Goal: Check status: Check status

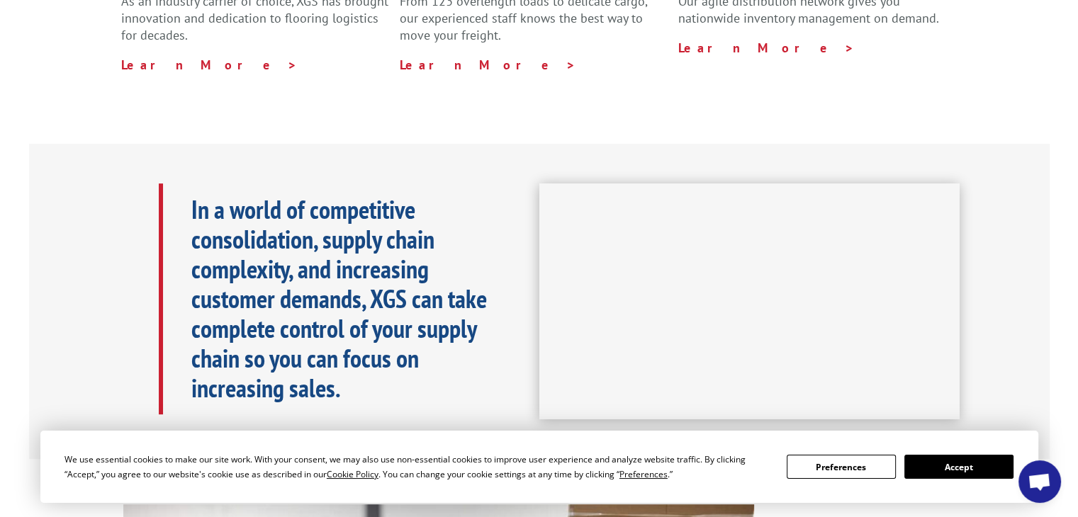
scroll to position [548, 0]
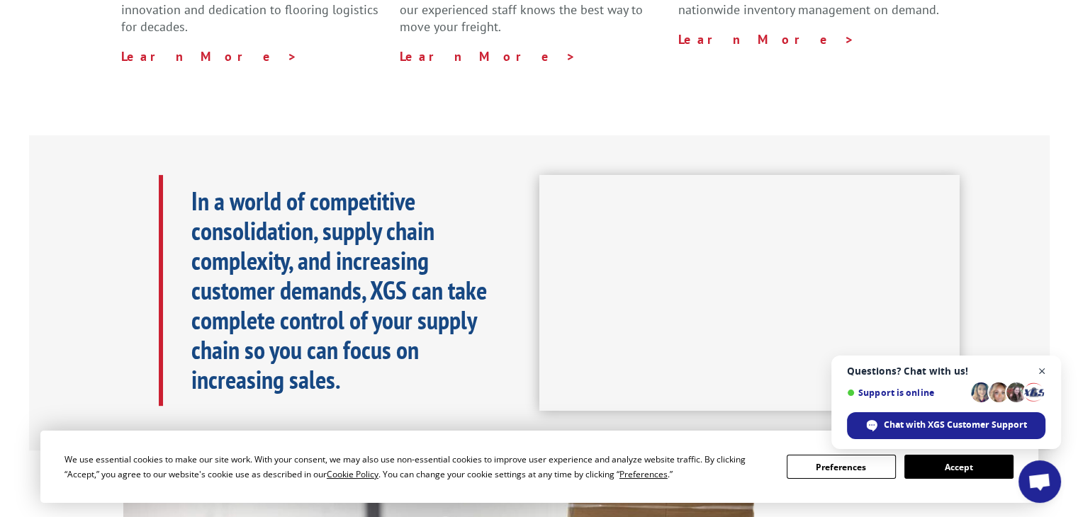
click at [1042, 370] on span "Open chat" at bounding box center [1042, 372] width 18 height 18
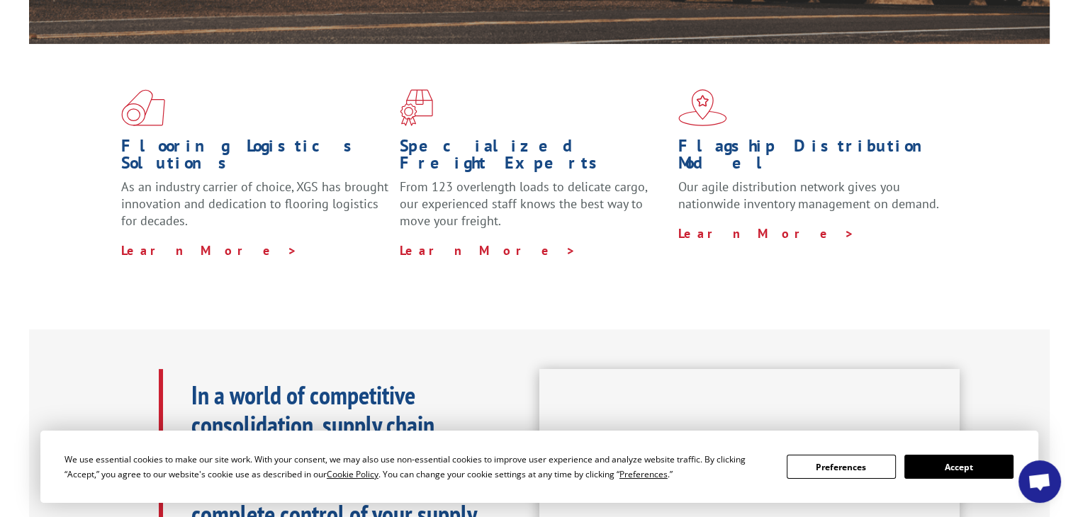
scroll to position [0, 0]
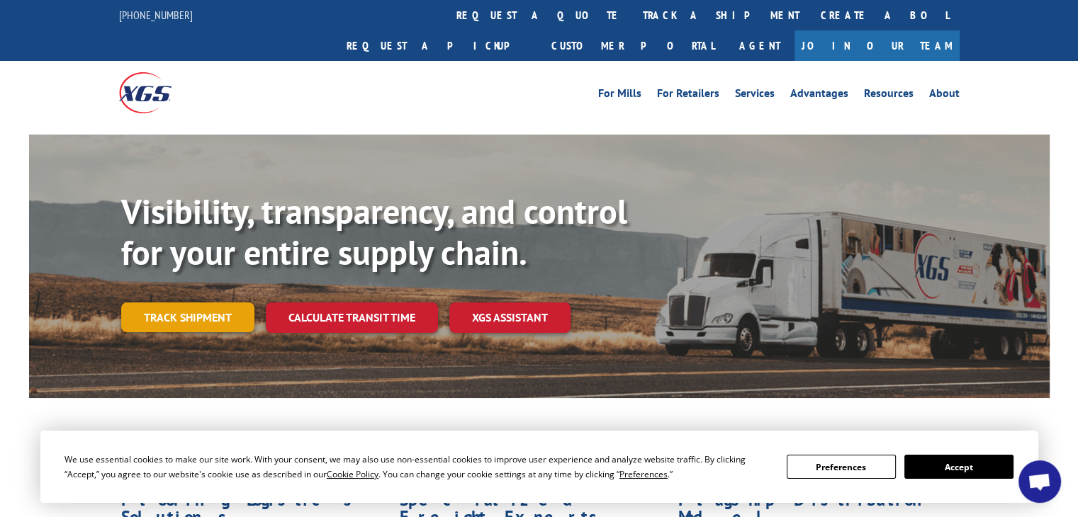
click at [207, 303] on link "Track shipment" at bounding box center [187, 318] width 133 height 30
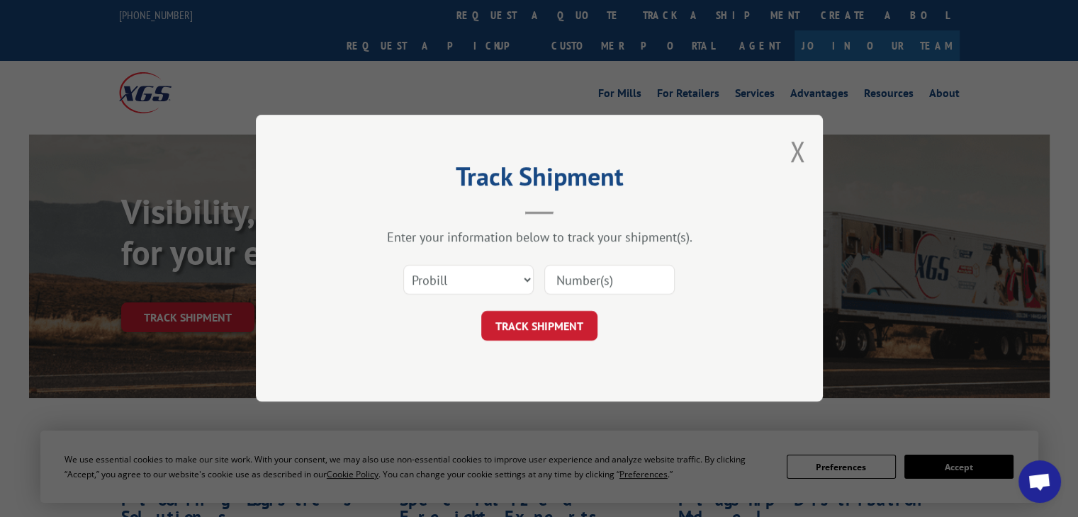
click at [575, 292] on input at bounding box center [609, 281] width 130 height 30
click at [490, 281] on select "Select category... Probill BOL PO" at bounding box center [468, 281] width 130 height 30
click at [559, 275] on input at bounding box center [609, 281] width 130 height 30
paste input "17171114"
type input "17171114"
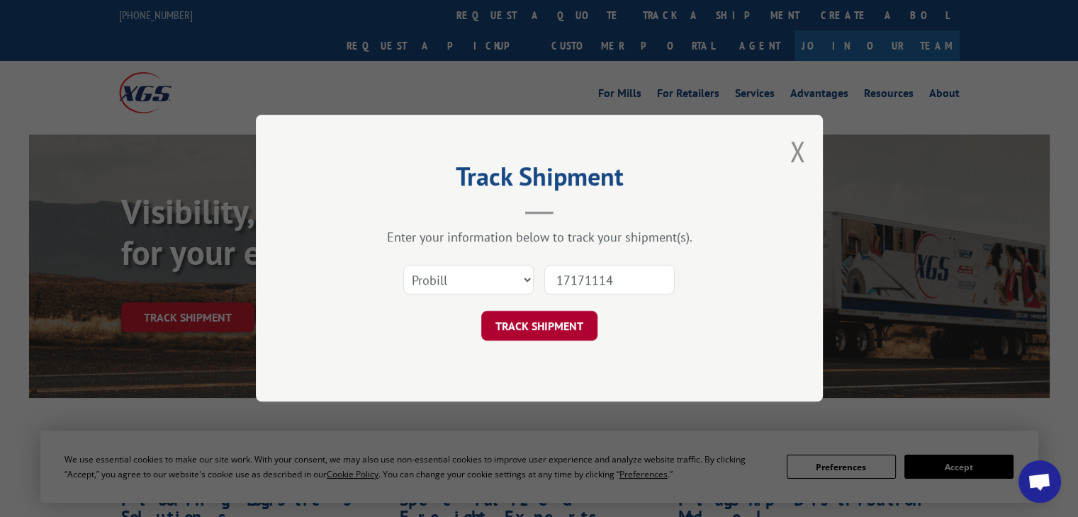
click at [546, 327] on button "TRACK SHIPMENT" at bounding box center [539, 327] width 116 height 30
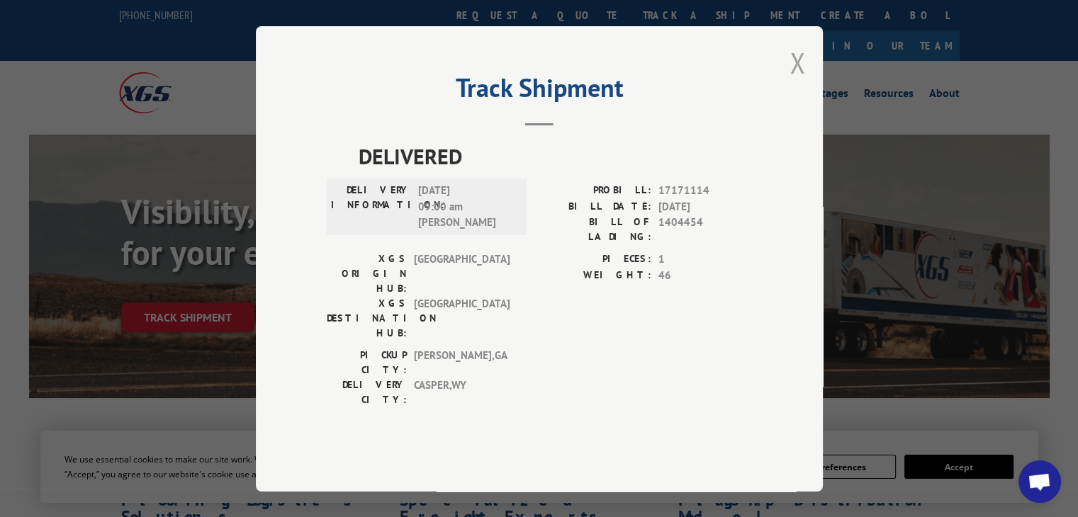
click at [794, 81] on button "Close modal" at bounding box center [797, 63] width 16 height 38
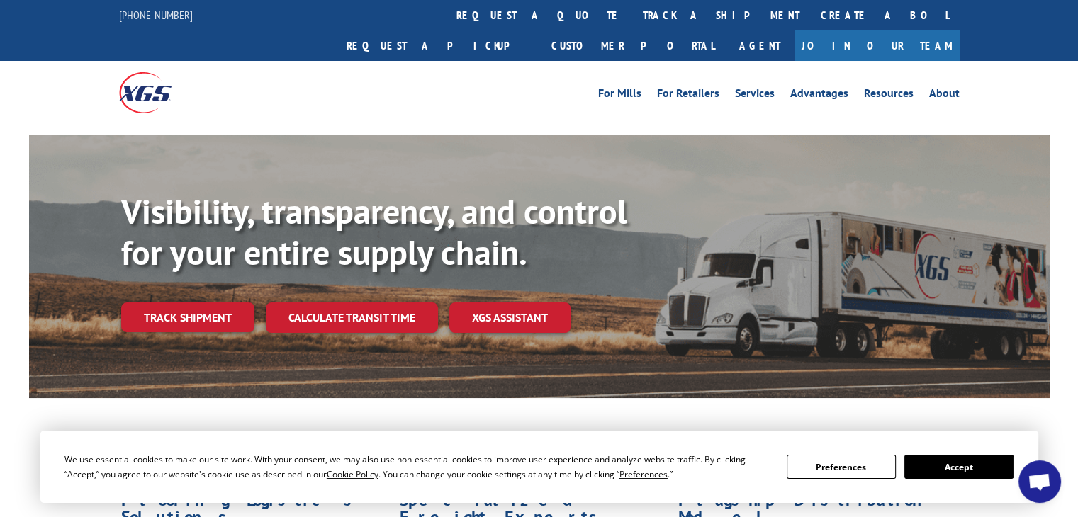
click at [201, 303] on link "Track shipment" at bounding box center [187, 318] width 133 height 30
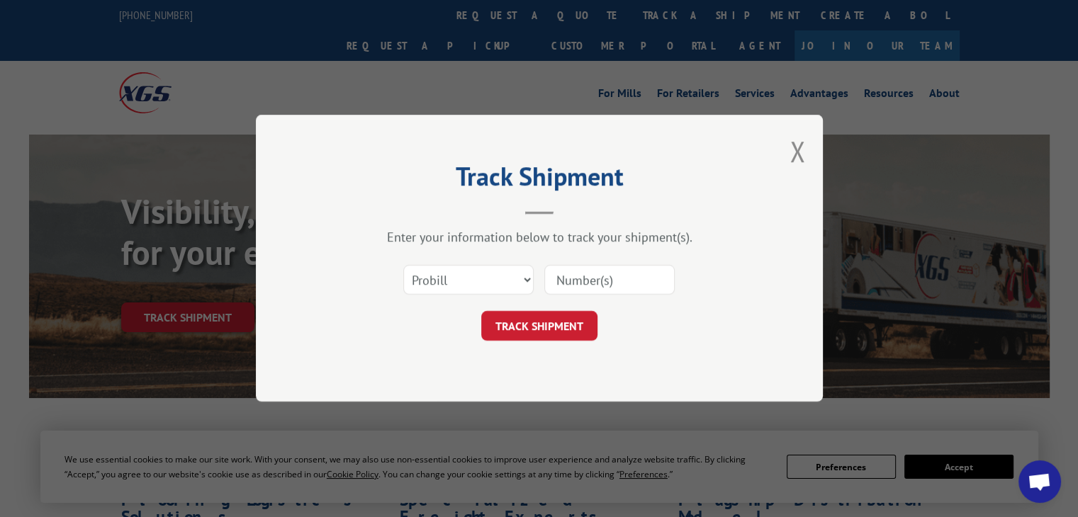
click at [580, 273] on input at bounding box center [609, 281] width 130 height 30
paste input "17171114"
type input "17171114"
click at [555, 324] on button "TRACK SHIPMENT" at bounding box center [539, 327] width 116 height 30
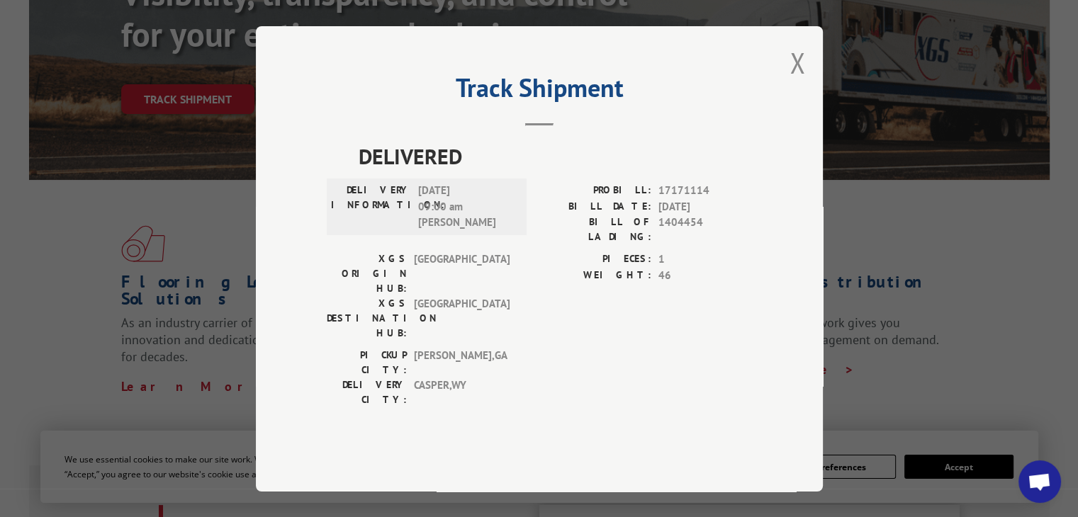
scroll to position [142, 0]
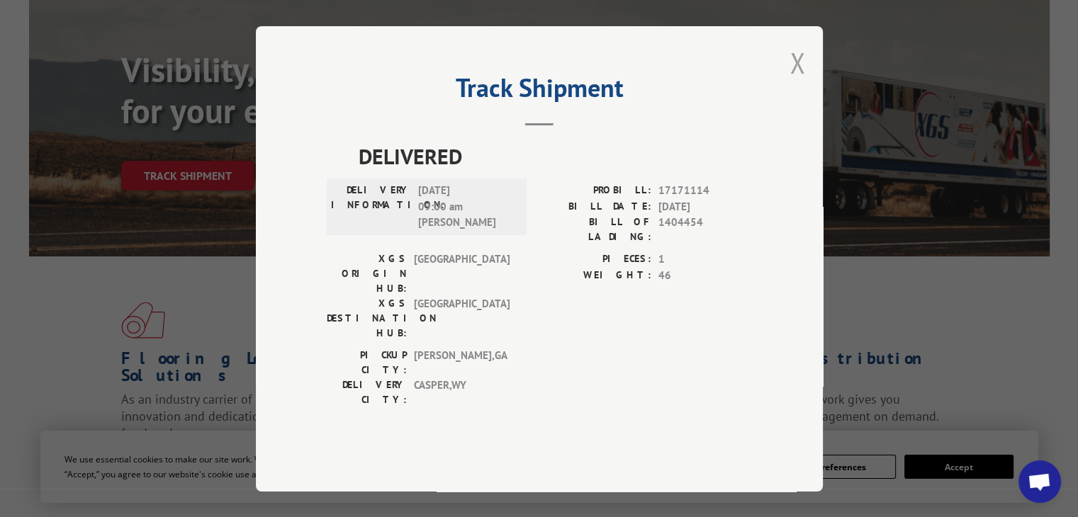
click at [802, 81] on button "Close modal" at bounding box center [797, 63] width 16 height 38
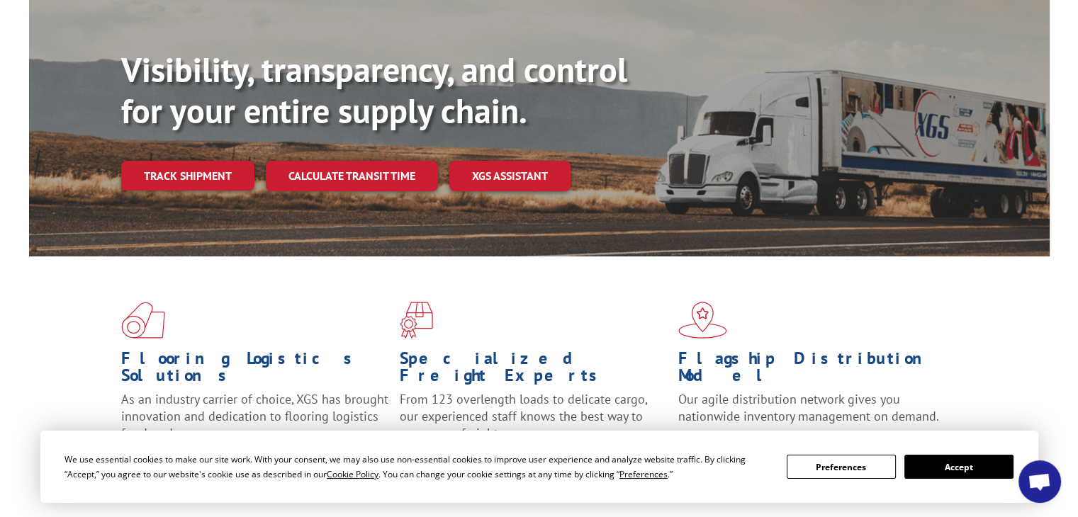
click at [191, 161] on link "Track shipment" at bounding box center [187, 176] width 133 height 30
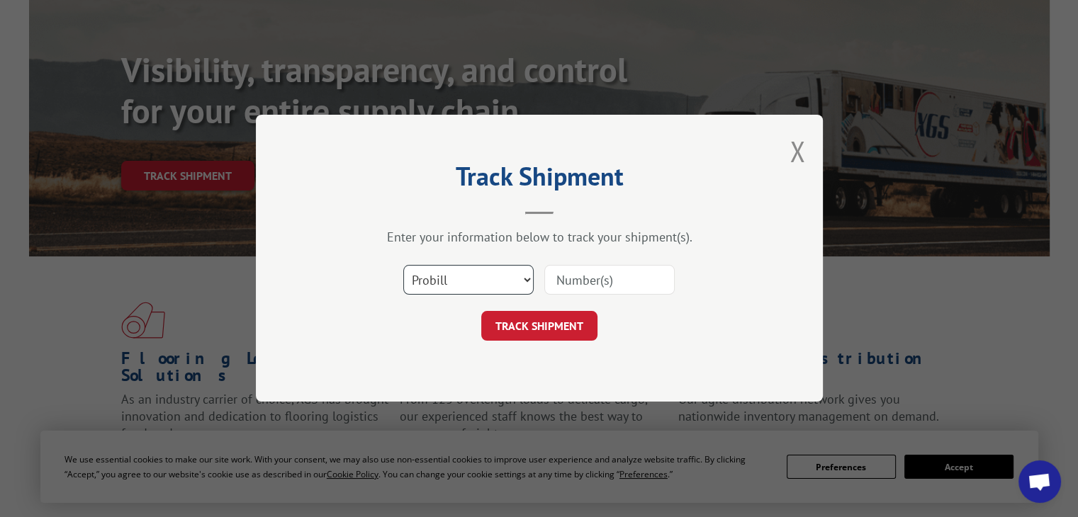
click at [480, 281] on select "Select category... Probill BOL PO" at bounding box center [468, 281] width 130 height 30
click at [403, 266] on select "Select category... Probill BOL PO" at bounding box center [468, 281] width 130 height 30
click at [567, 281] on input at bounding box center [609, 281] width 130 height 30
paste input "17171114"
type input "17171114"
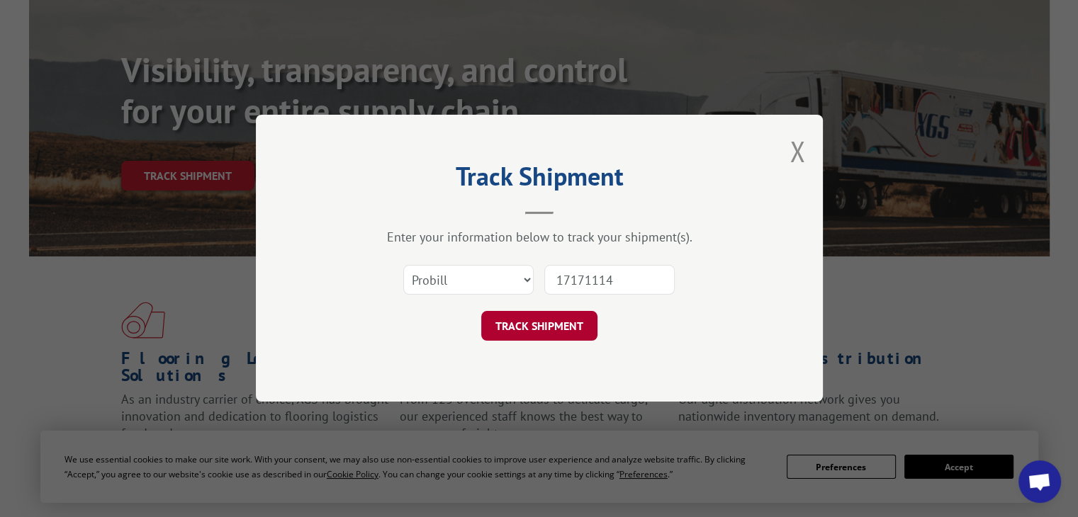
click at [545, 319] on button "TRACK SHIPMENT" at bounding box center [539, 327] width 116 height 30
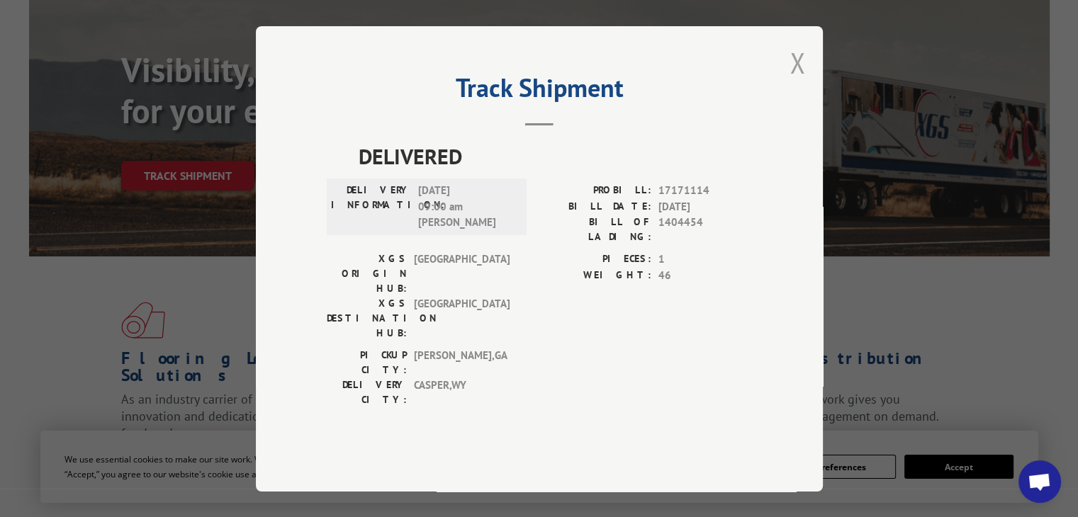
click at [799, 81] on button "Close modal" at bounding box center [797, 63] width 16 height 38
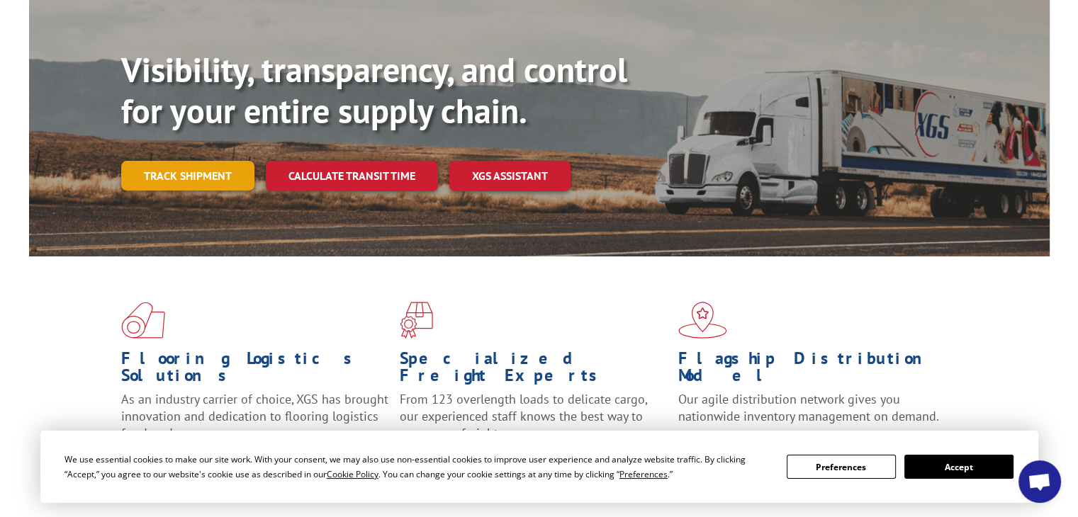
click at [171, 161] on link "Track shipment" at bounding box center [187, 176] width 133 height 30
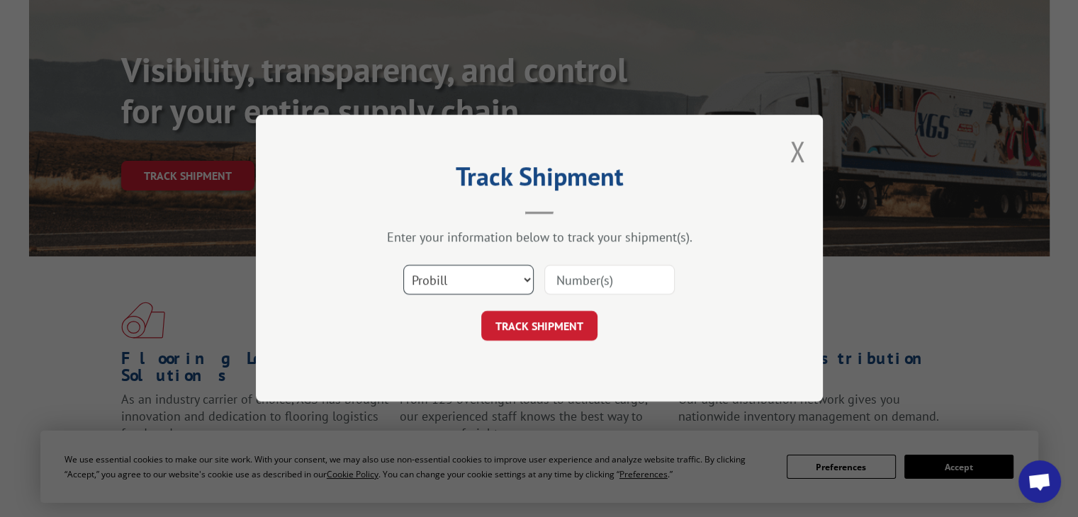
click at [454, 281] on select "Select category... Probill BOL PO" at bounding box center [468, 281] width 130 height 30
select select "bol"
click at [403, 266] on select "Select category... Probill BOL PO" at bounding box center [468, 281] width 130 height 30
drag, startPoint x: 561, startPoint y: 271, endPoint x: 563, endPoint y: 282, distance: 11.4
click at [563, 272] on input at bounding box center [609, 281] width 130 height 30
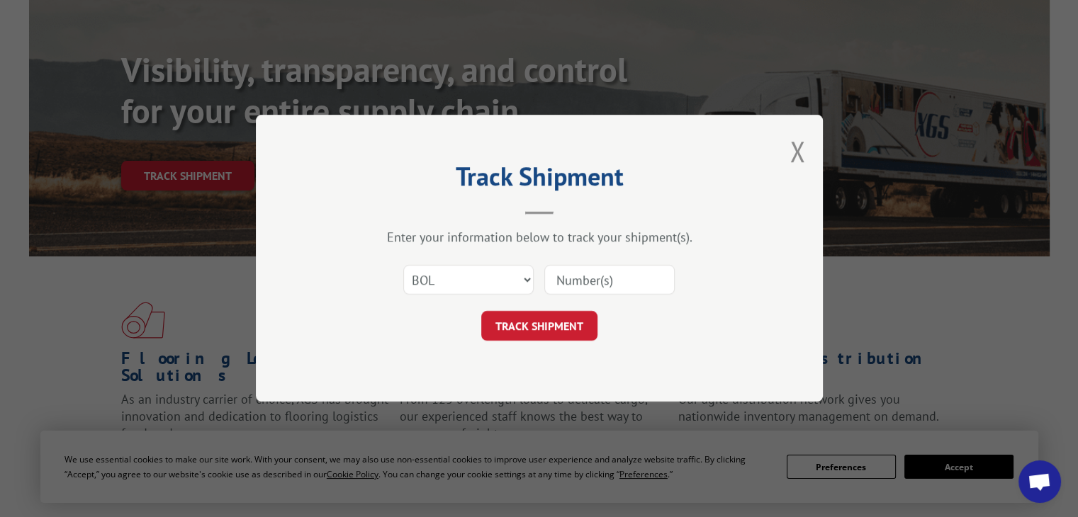
paste input "17171114"
type input "17171114"
click at [560, 318] on button "TRACK SHIPMENT" at bounding box center [539, 327] width 116 height 30
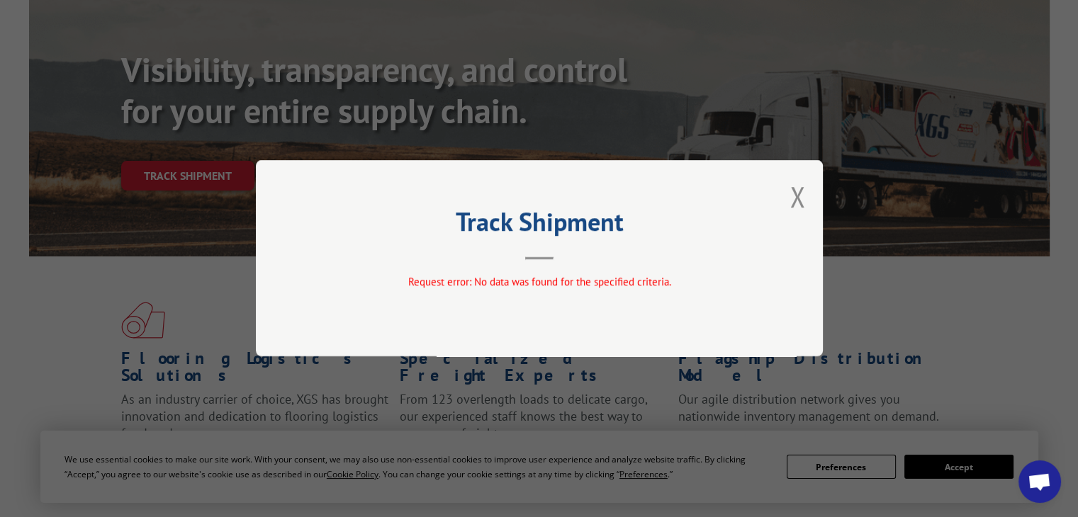
drag, startPoint x: 806, startPoint y: 191, endPoint x: 779, endPoint y: 206, distance: 31.1
click at [806, 191] on div "Track Shipment Request error: No data was found for the specified criteria." at bounding box center [539, 258] width 567 height 196
drag, startPoint x: 796, startPoint y: 196, endPoint x: 670, endPoint y: 245, distance: 136.2
click at [796, 196] on button "Close modal" at bounding box center [797, 197] width 16 height 38
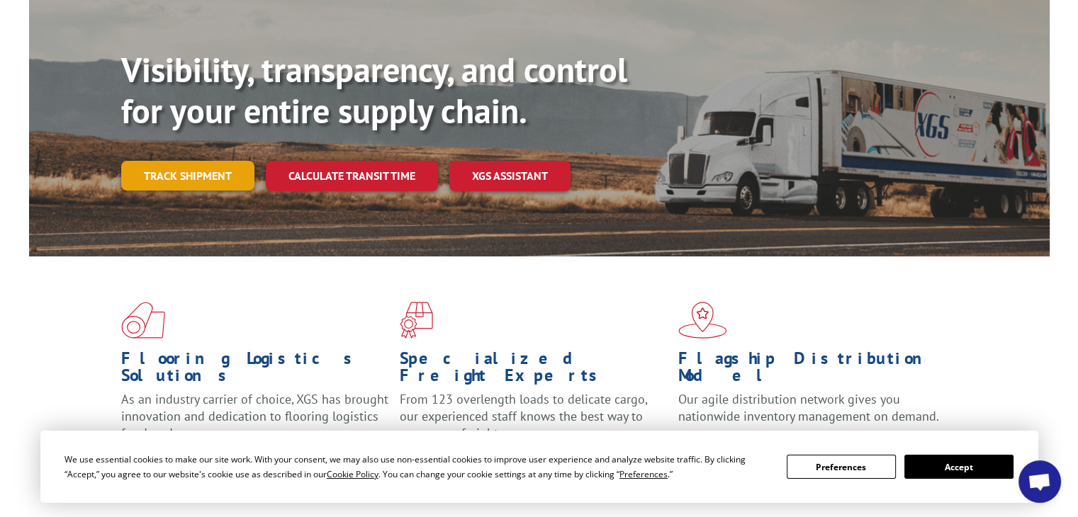
click at [220, 161] on link "Track shipment" at bounding box center [187, 176] width 133 height 30
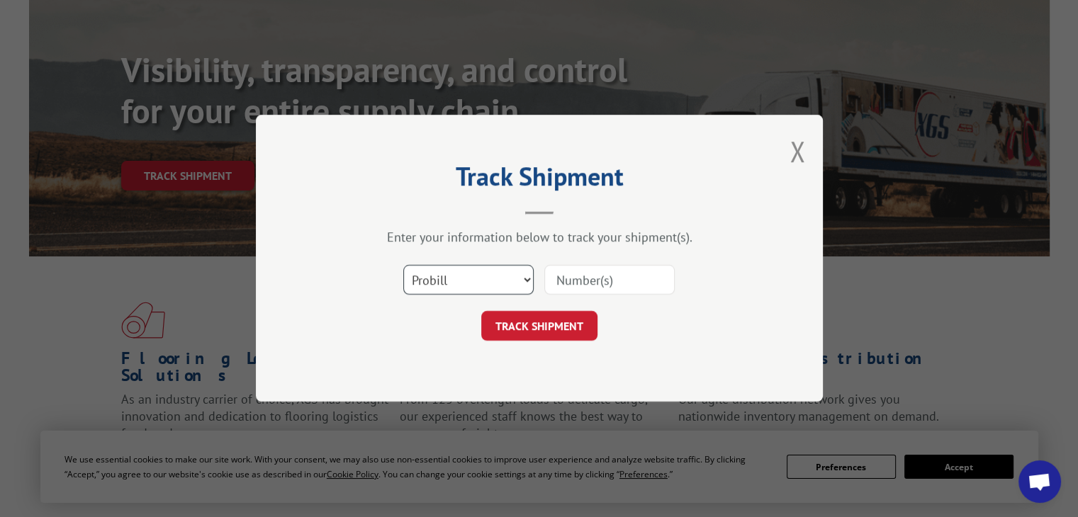
click at [490, 285] on select "Select category... Probill BOL PO" at bounding box center [468, 281] width 130 height 30
select select "po"
click at [403, 266] on select "Select category... Probill BOL PO" at bounding box center [468, 281] width 130 height 30
click at [570, 284] on input at bounding box center [609, 281] width 130 height 30
paste input "17171114"
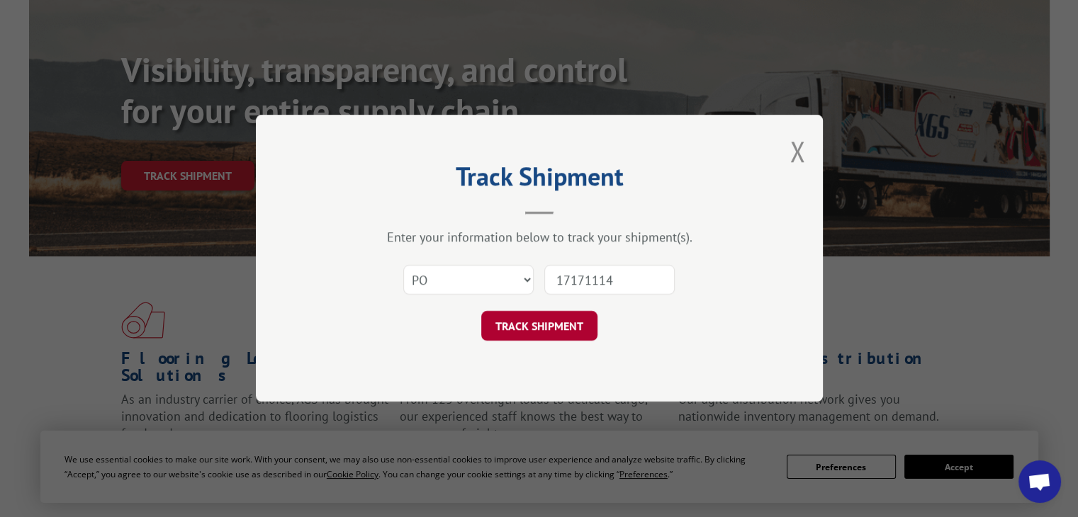
type input "17171114"
click at [563, 329] on button "TRACK SHIPMENT" at bounding box center [539, 327] width 116 height 30
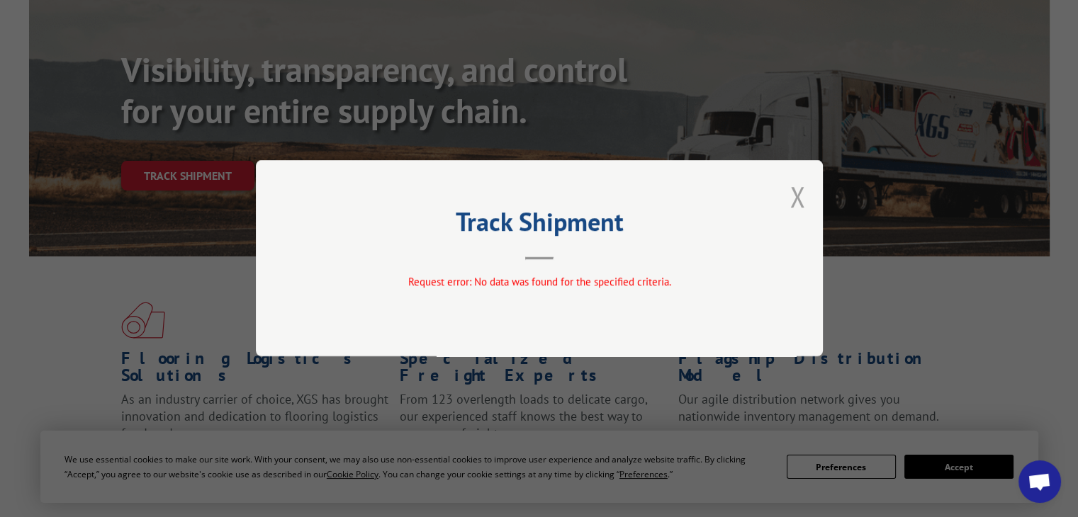
click at [799, 199] on button "Close modal" at bounding box center [797, 197] width 16 height 38
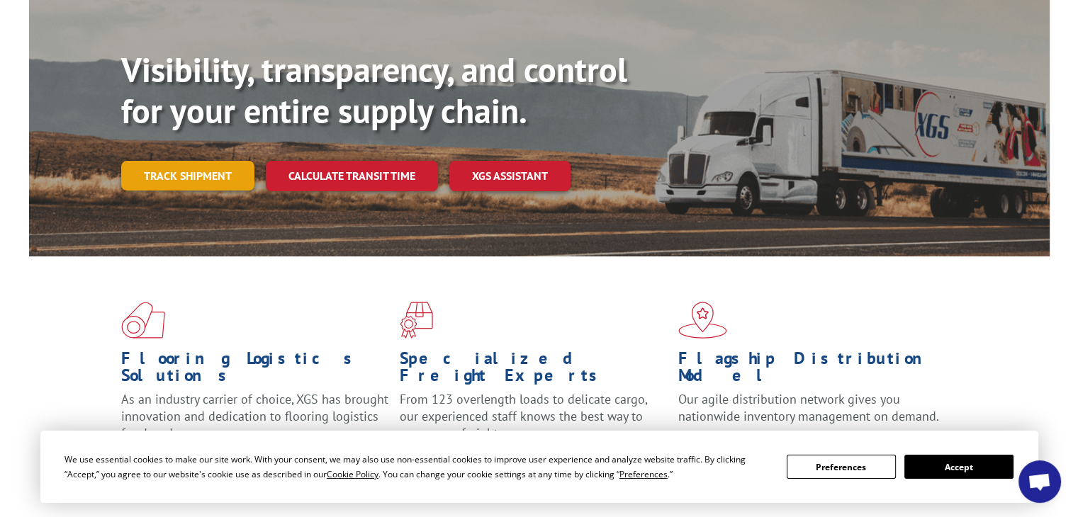
click at [188, 161] on link "Track shipment" at bounding box center [187, 176] width 133 height 30
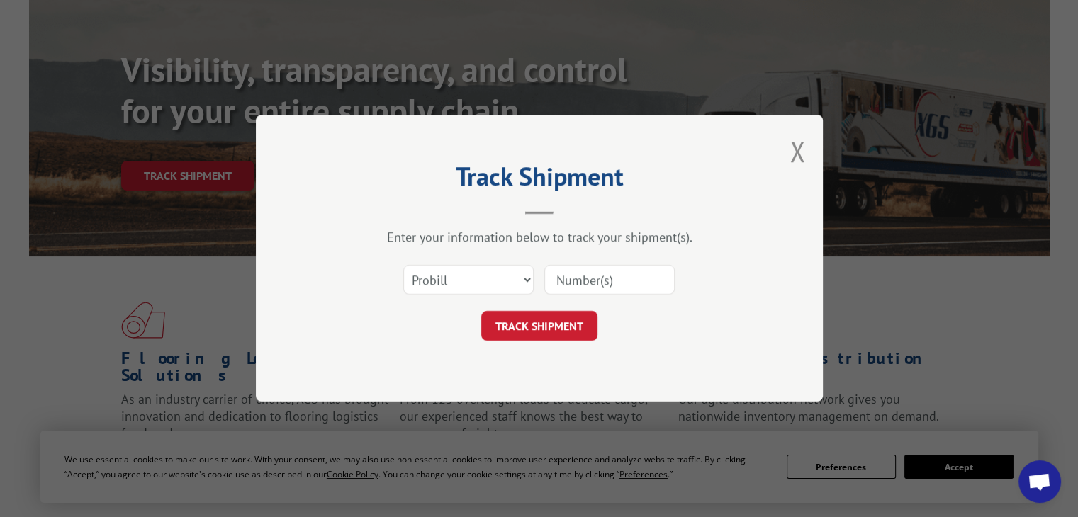
click at [578, 281] on input at bounding box center [609, 281] width 130 height 30
paste input "17171114"
type input "17171114"
click at [558, 327] on button "TRACK SHIPMENT" at bounding box center [539, 327] width 116 height 30
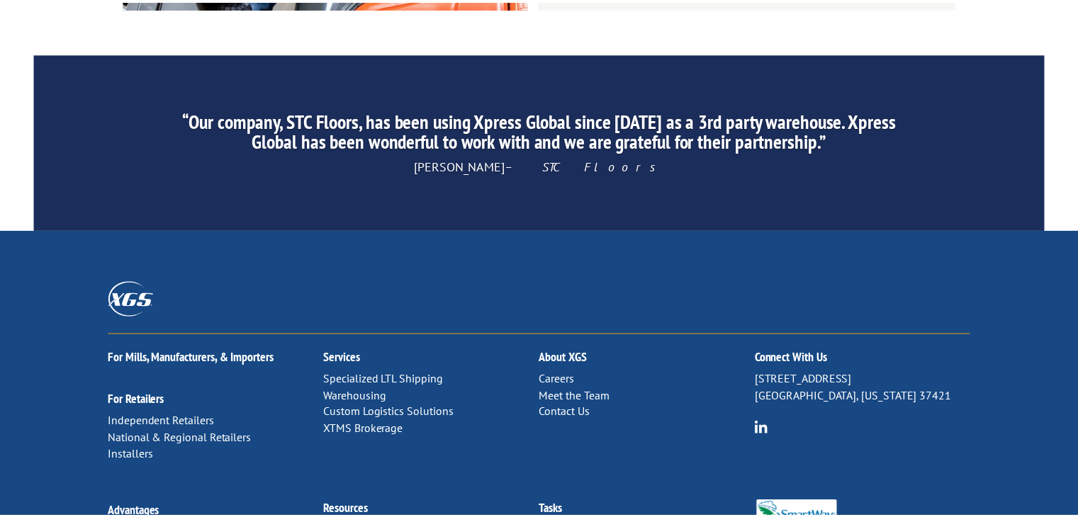
scroll to position [2287, 0]
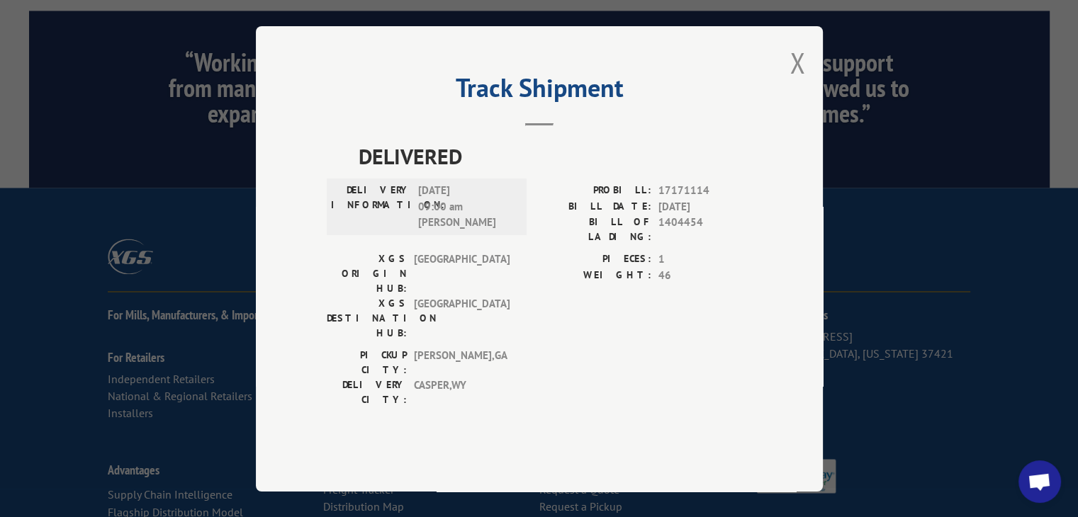
click at [934, 92] on div "Track Shipment DELIVERED DELIVERY INFORMATION: [DATE] 09:00 am [PERSON_NAME]: 1…" at bounding box center [539, 258] width 1078 height 517
click at [797, 81] on button "Close modal" at bounding box center [797, 63] width 16 height 38
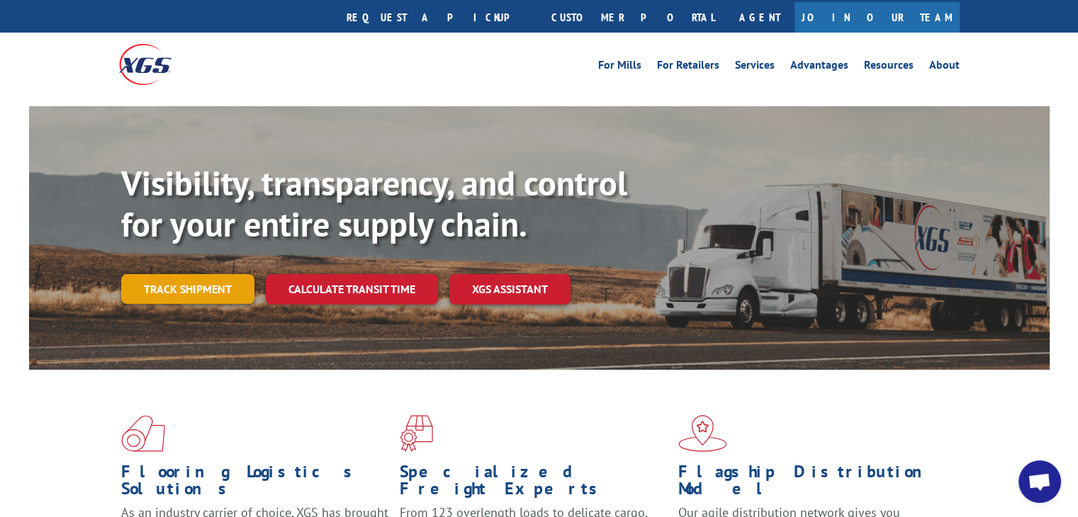
click at [196, 274] on link "Track shipment" at bounding box center [187, 289] width 133 height 30
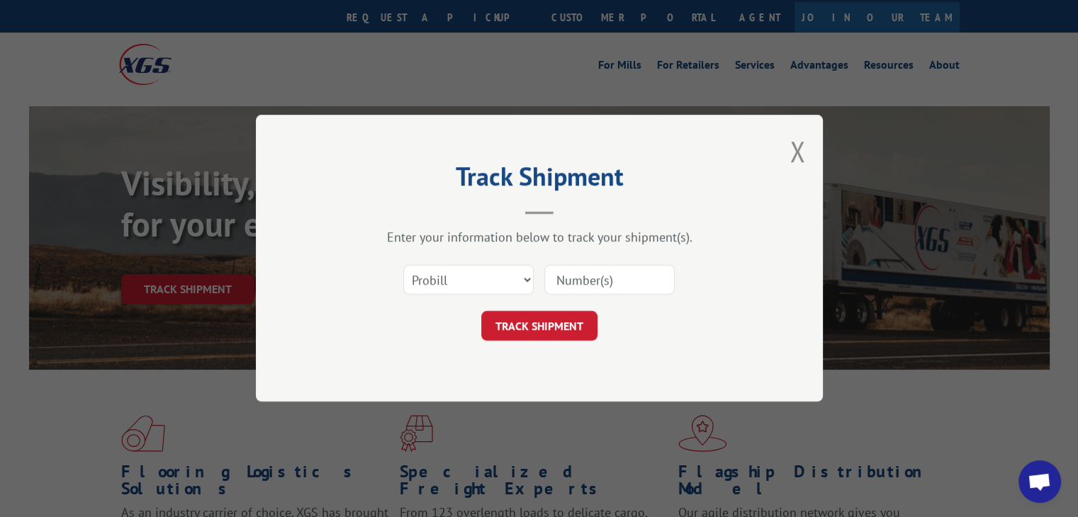
click at [568, 275] on input at bounding box center [609, 281] width 130 height 30
click at [636, 338] on div "TRACK SHIPMENT" at bounding box center [539, 327] width 425 height 30
click at [594, 284] on input at bounding box center [609, 281] width 130 height 30
type input "17171114"
click at [556, 322] on button "TRACK SHIPMENT" at bounding box center [539, 327] width 116 height 30
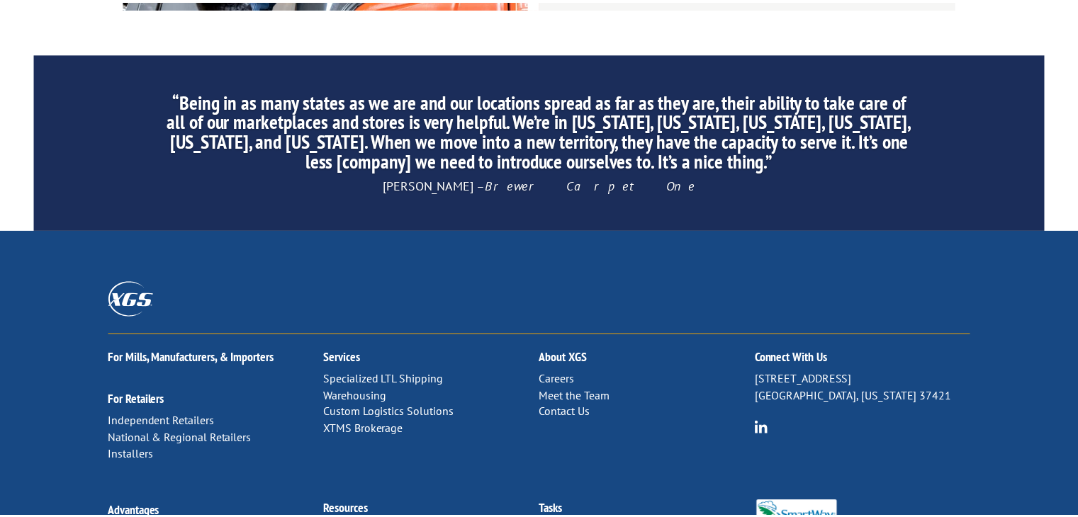
scroll to position [2287, 0]
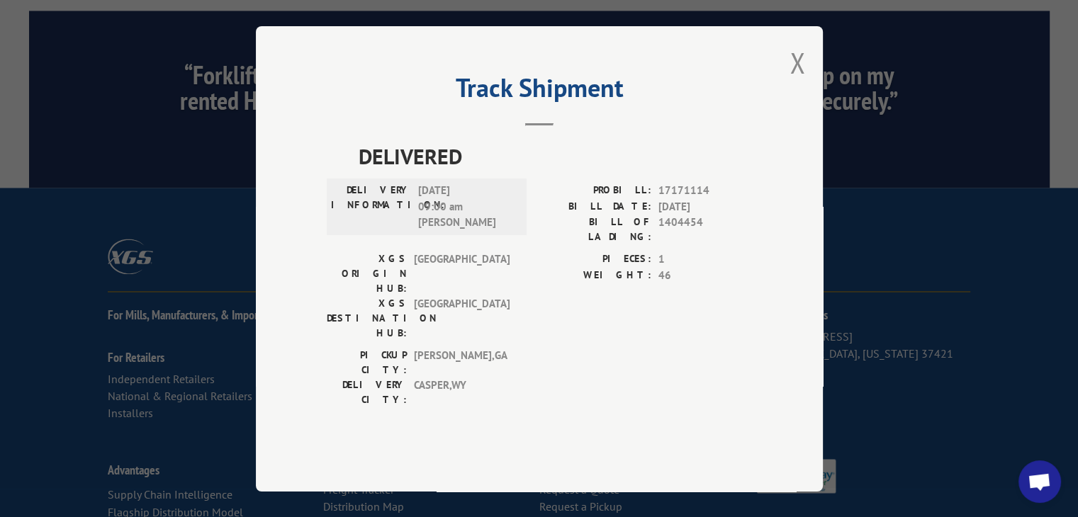
drag, startPoint x: 1088, startPoint y: 1, endPoint x: 689, endPoint y: 23, distance: 398.9
click at [689, 23] on div "Track Shipment DELIVERED DELIVERY INFORMATION: [DATE] 09:00 am [PERSON_NAME]: 1…" at bounding box center [539, 258] width 1078 height 517
